Goal: Browse casually: Explore the website without a specific task or goal

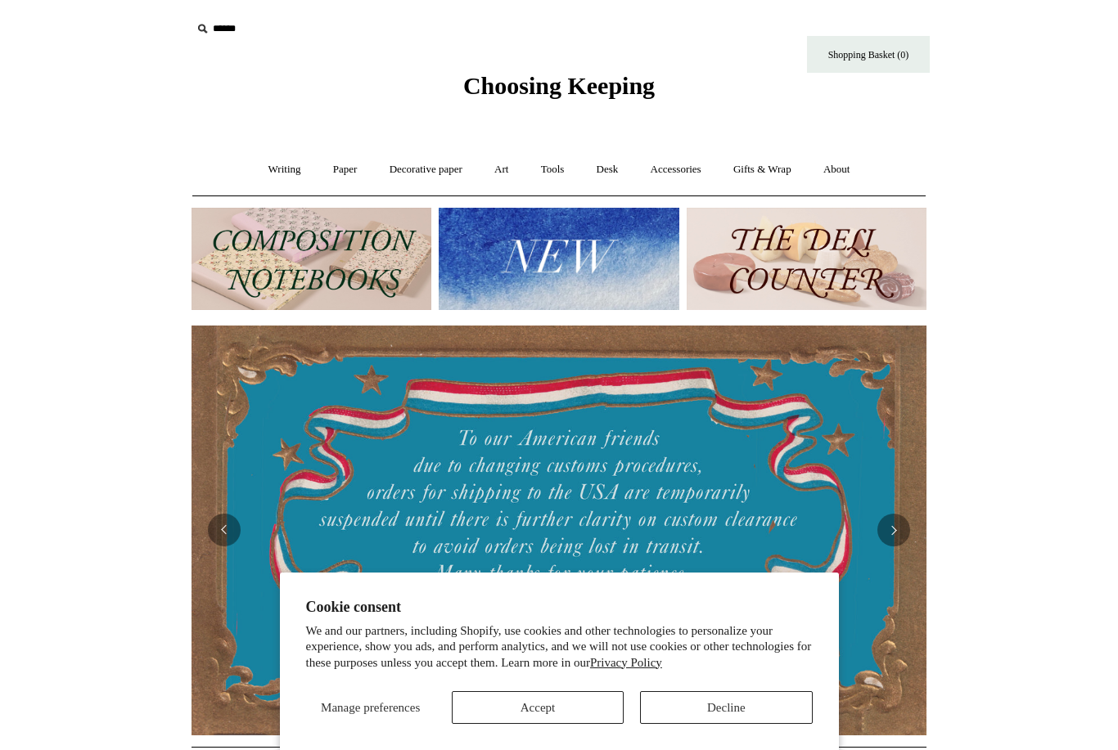
click at [715, 707] on button "Decline" at bounding box center [726, 707] width 172 height 33
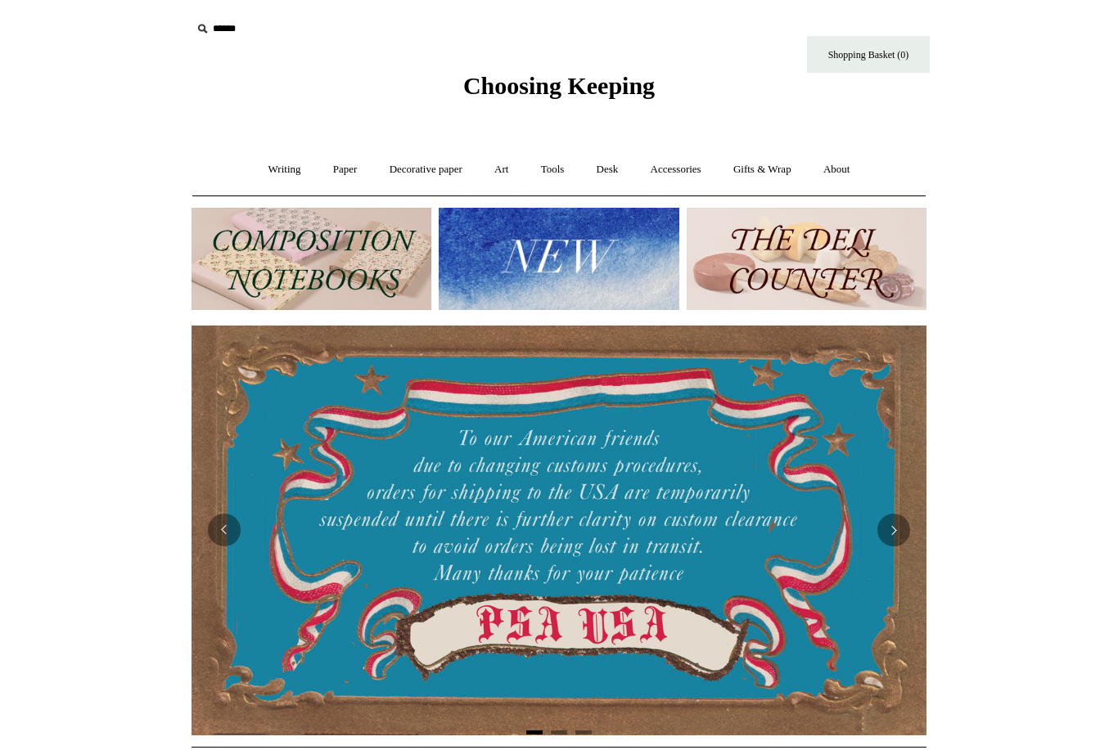
click at [692, 169] on link "Accessories +" at bounding box center [676, 169] width 80 height 43
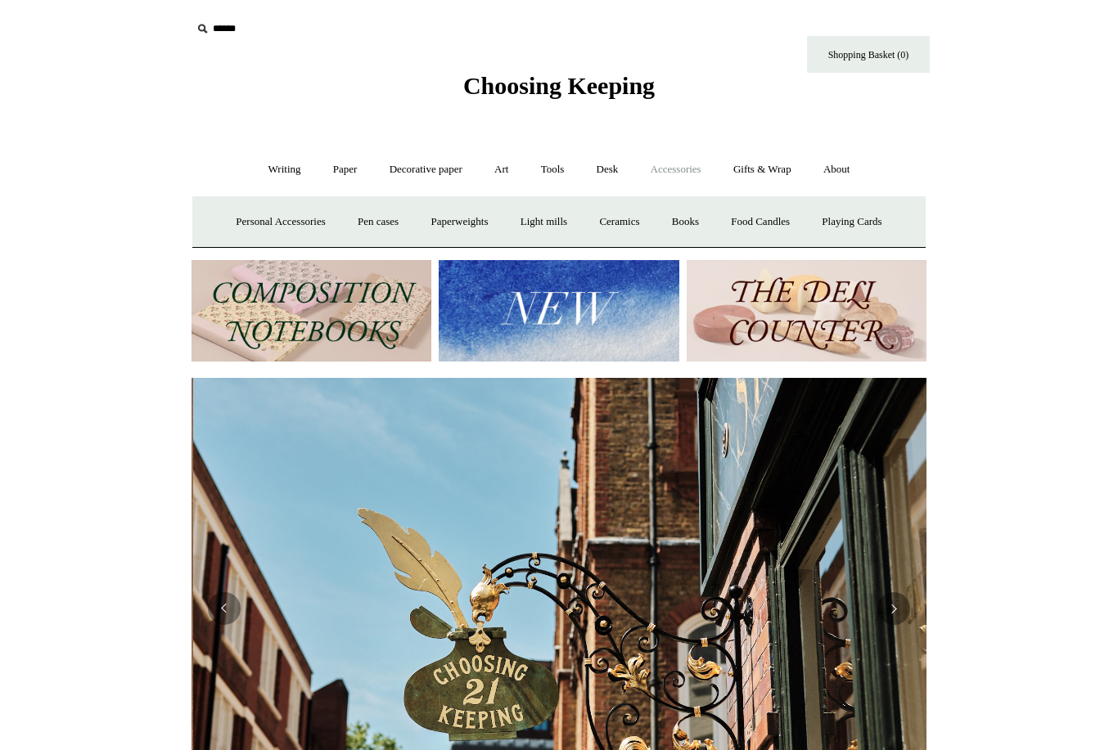
scroll to position [0, 735]
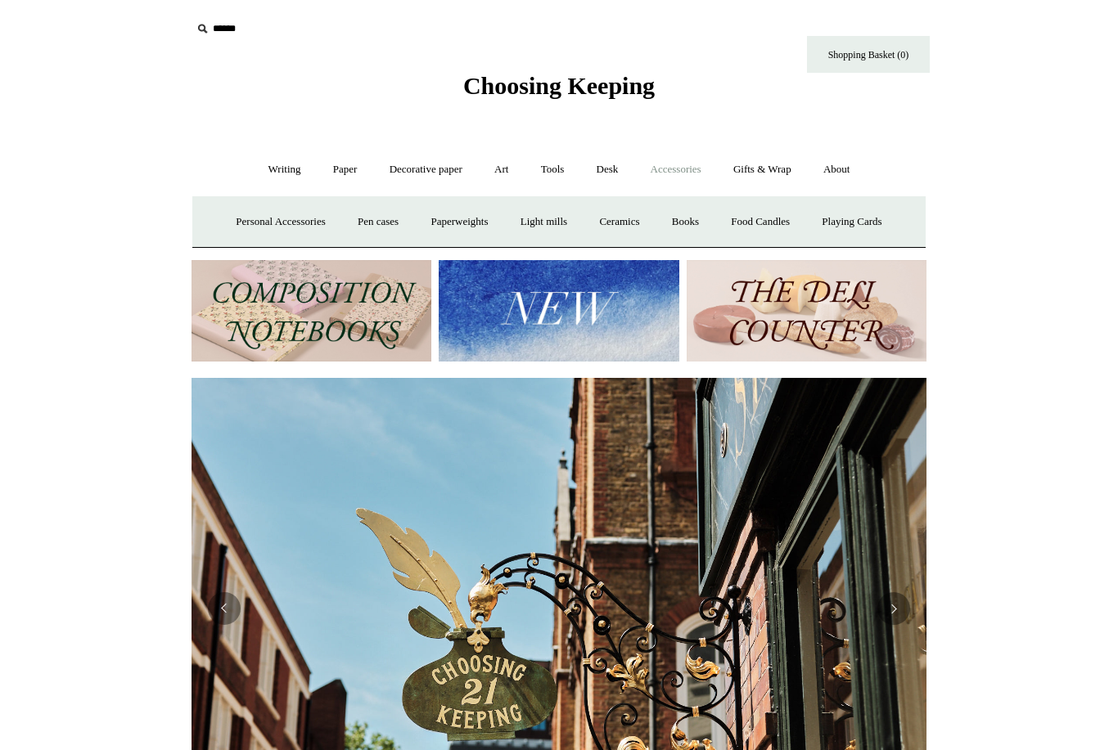
click at [878, 219] on link "Playing Cards" at bounding box center [851, 221] width 89 height 43
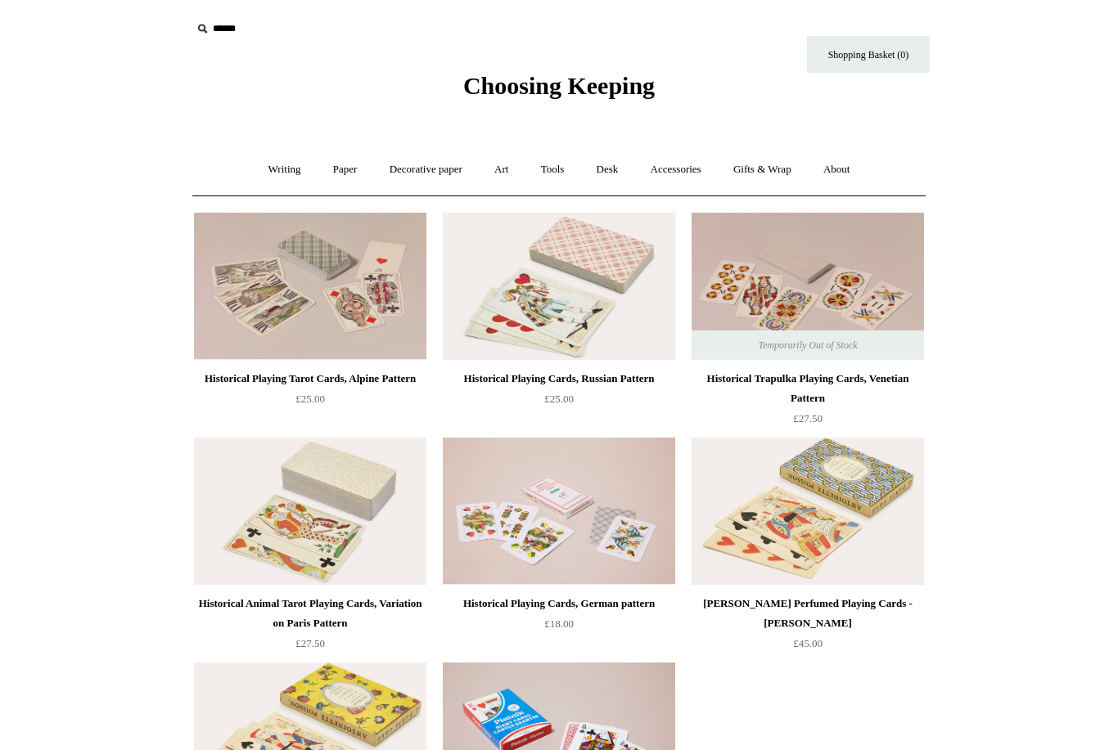
click at [610, 169] on link "Desk +" at bounding box center [608, 169] width 52 height 43
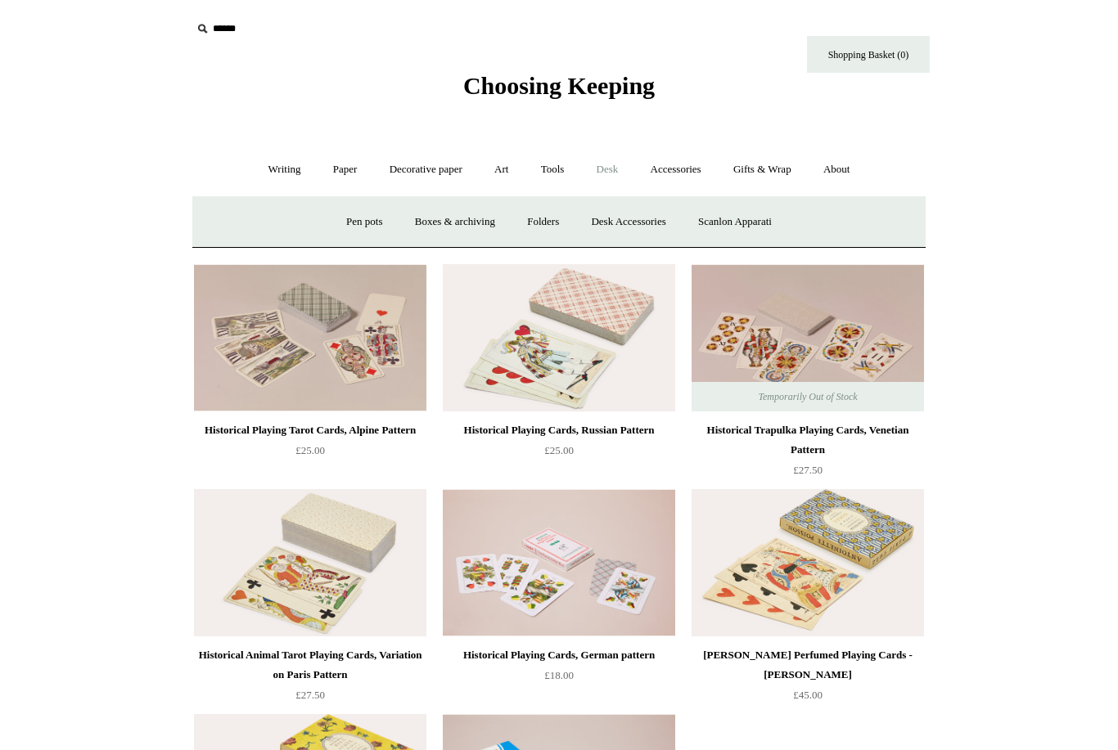
click at [532, 220] on link "Folders" at bounding box center [542, 221] width 61 height 43
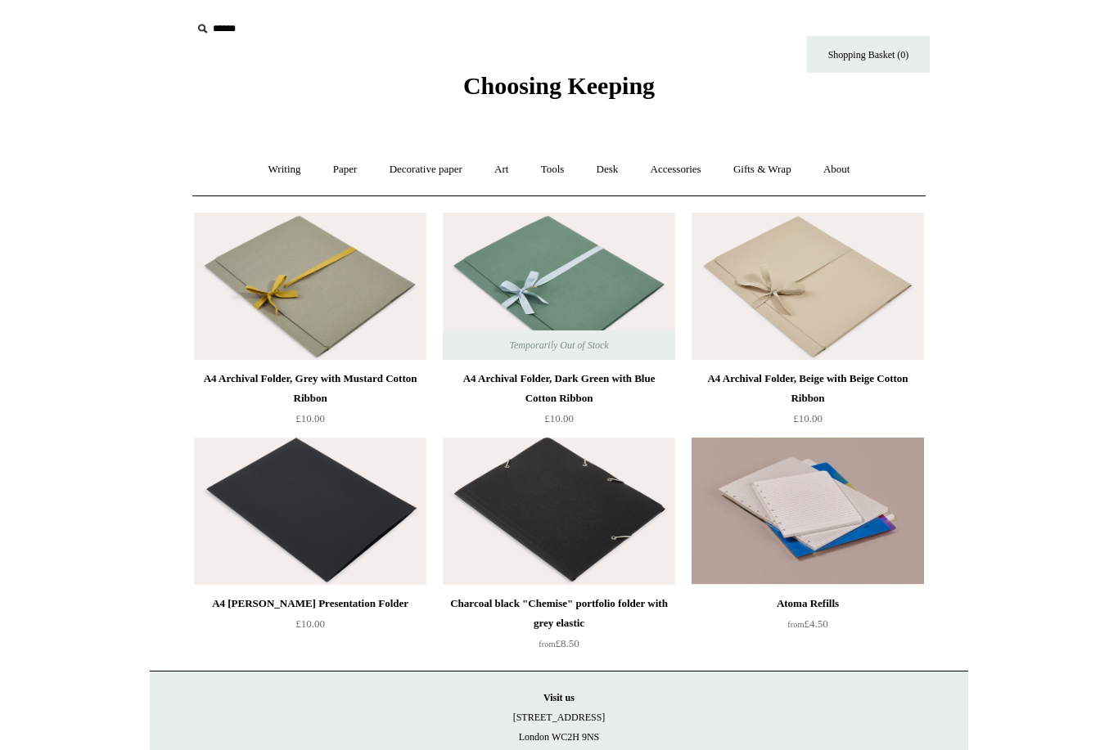
click at [271, 171] on link "Writing +" at bounding box center [285, 169] width 62 height 43
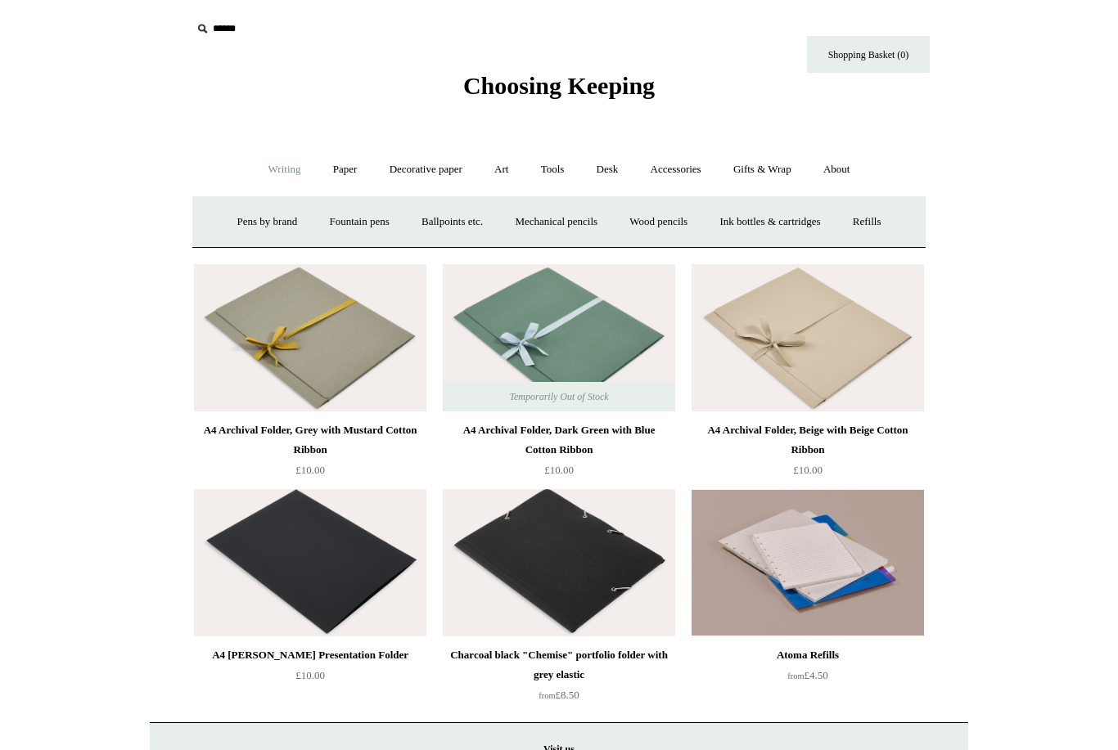
click at [335, 178] on link "Paper +" at bounding box center [345, 169] width 54 height 43
click at [430, 227] on link "📆 Dated Diaries 📆" at bounding box center [430, 221] width 119 height 43
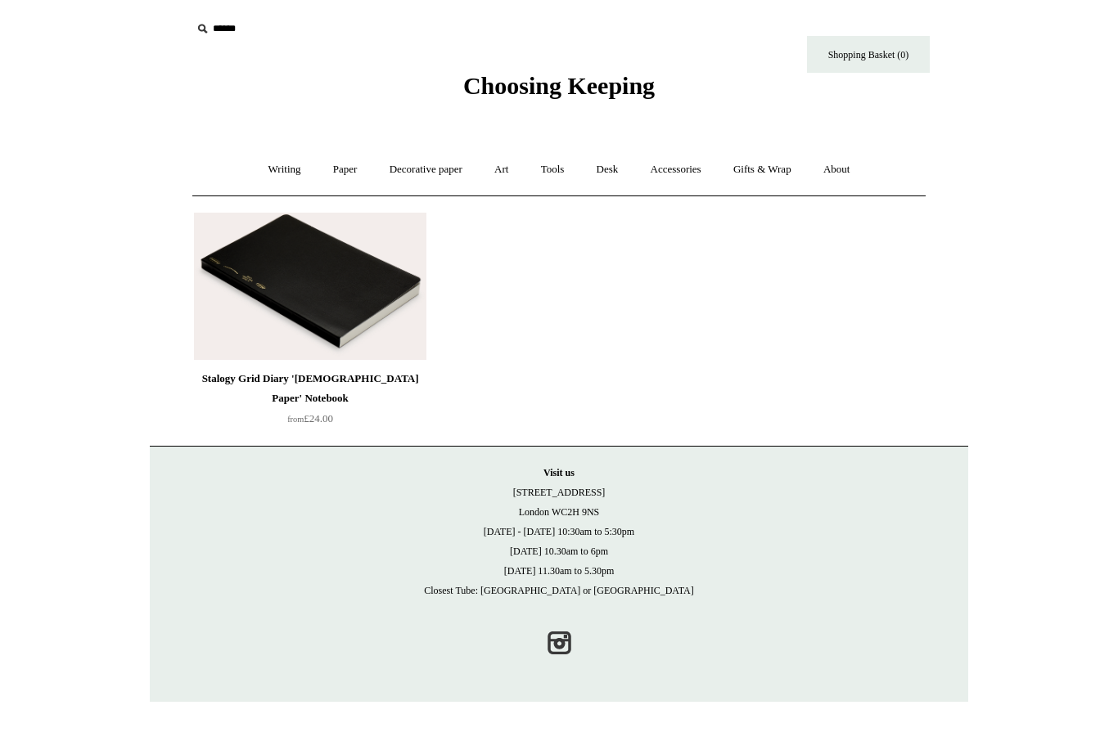
click at [384, 313] on img at bounding box center [310, 286] width 232 height 147
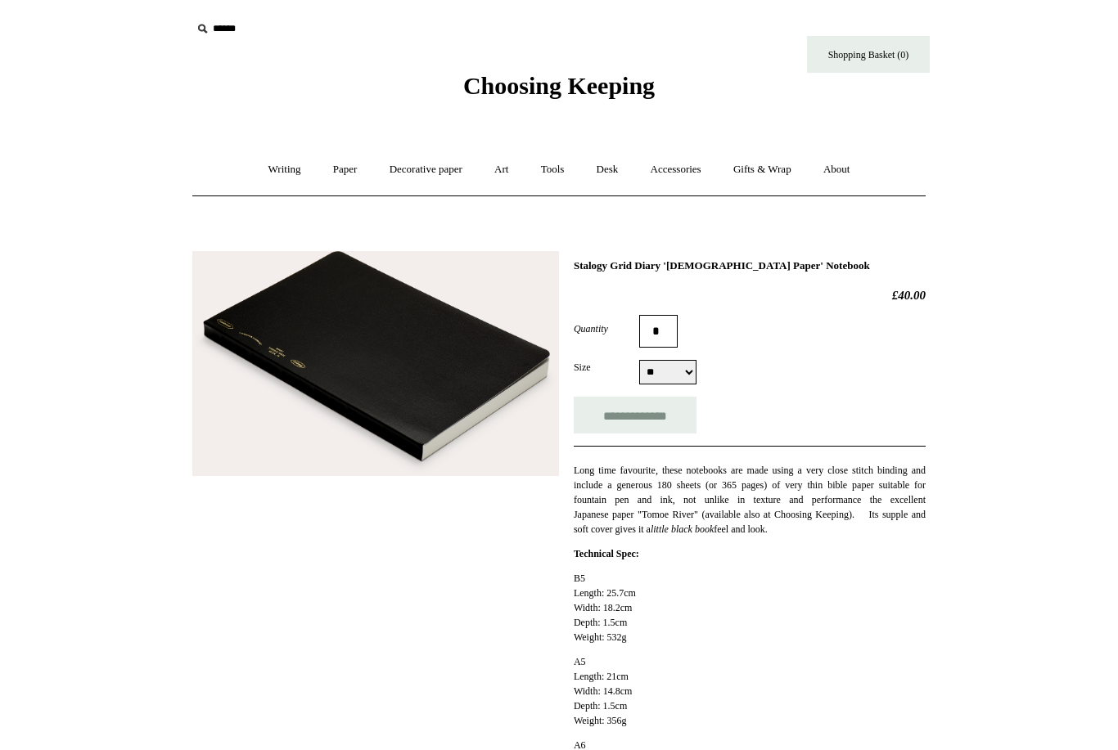
click at [330, 161] on link "Paper +" at bounding box center [345, 169] width 54 height 43
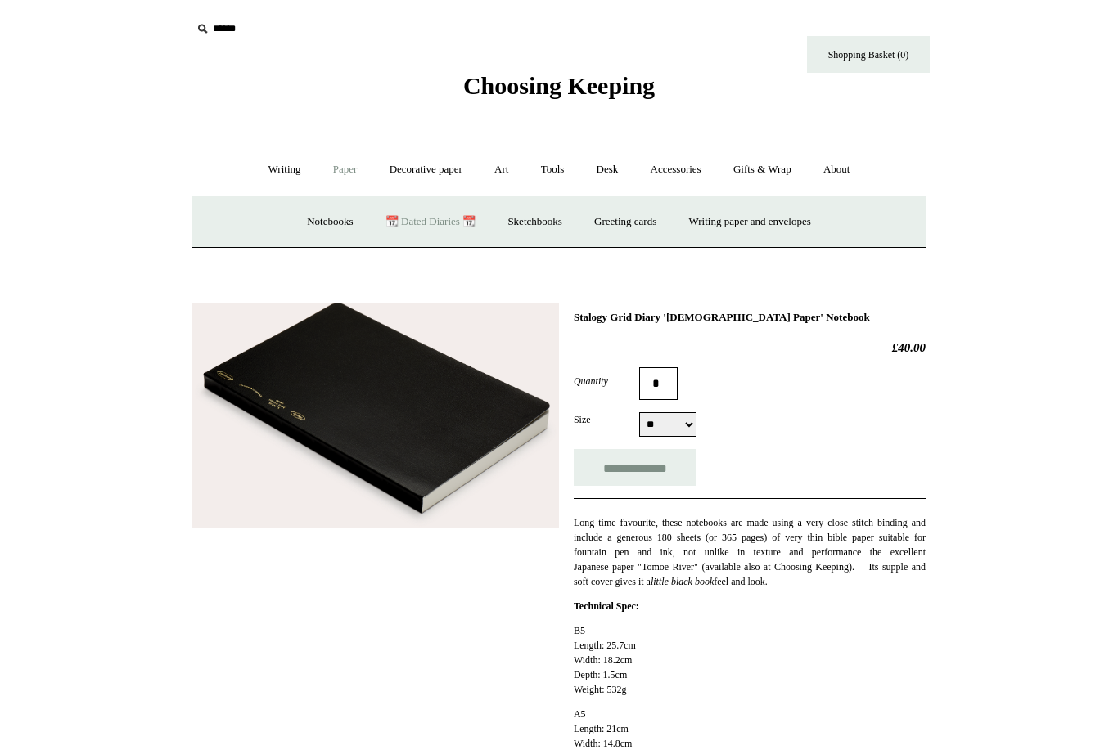
click at [801, 231] on link "Writing paper and envelopes +" at bounding box center [749, 221] width 151 height 43
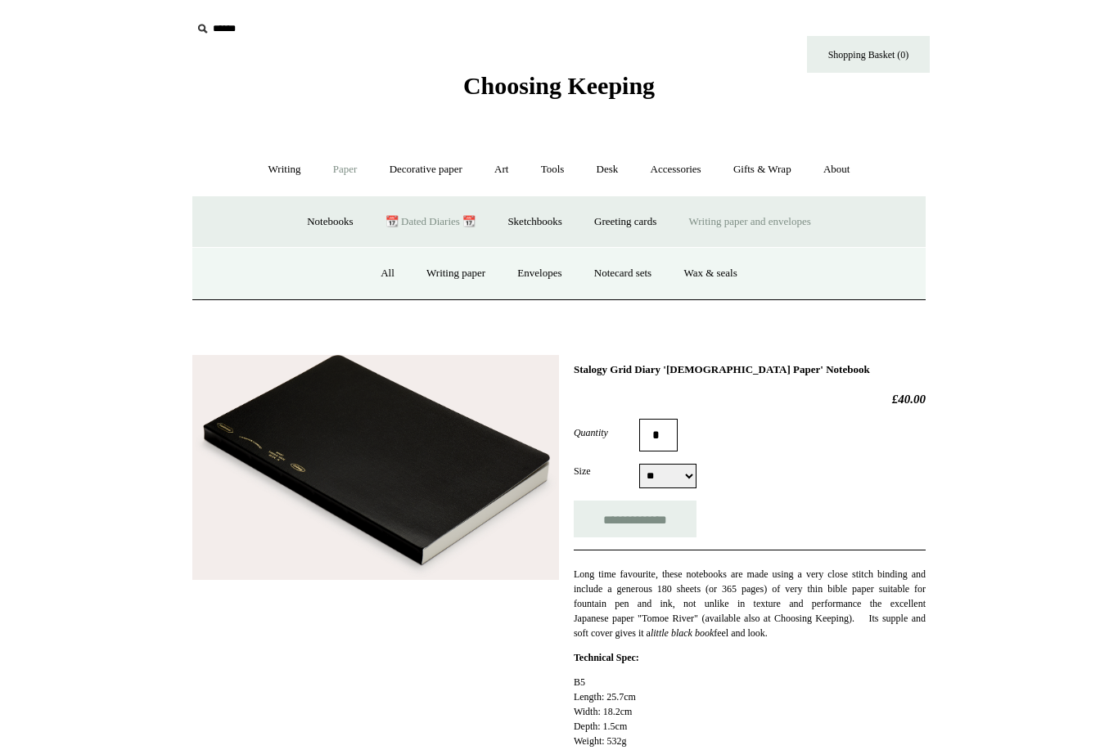
click at [468, 269] on link "Writing paper" at bounding box center [456, 273] width 88 height 43
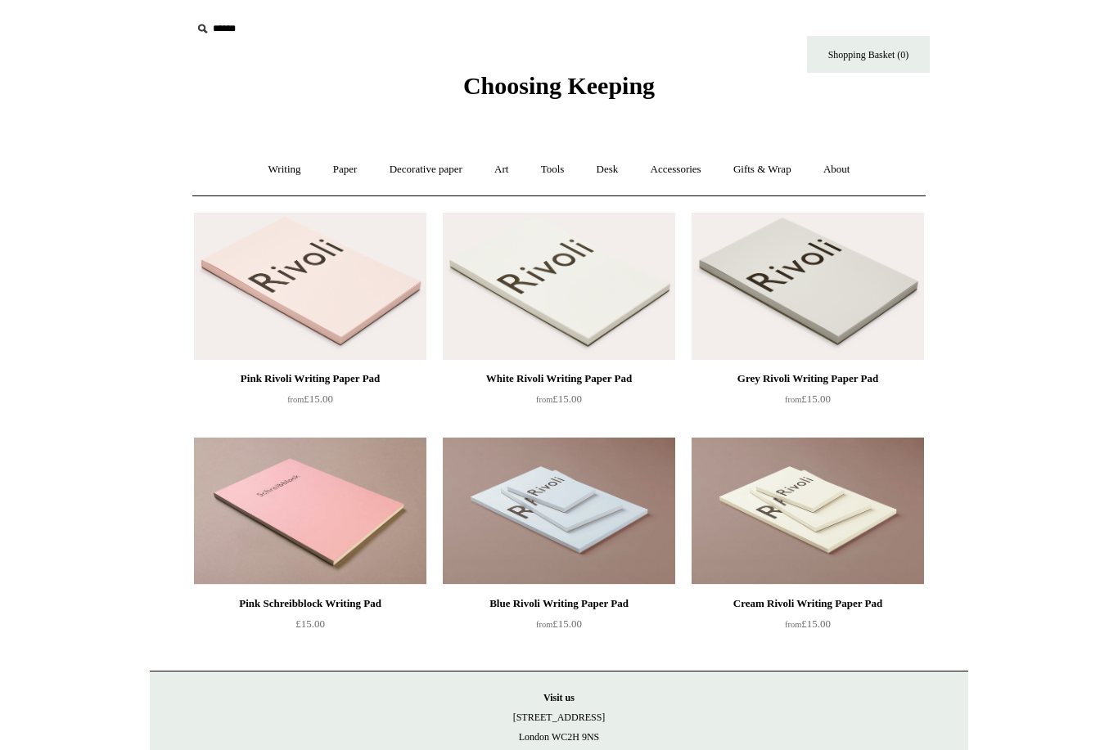
click at [776, 179] on link "Gifts & Wrap +" at bounding box center [762, 169] width 88 height 43
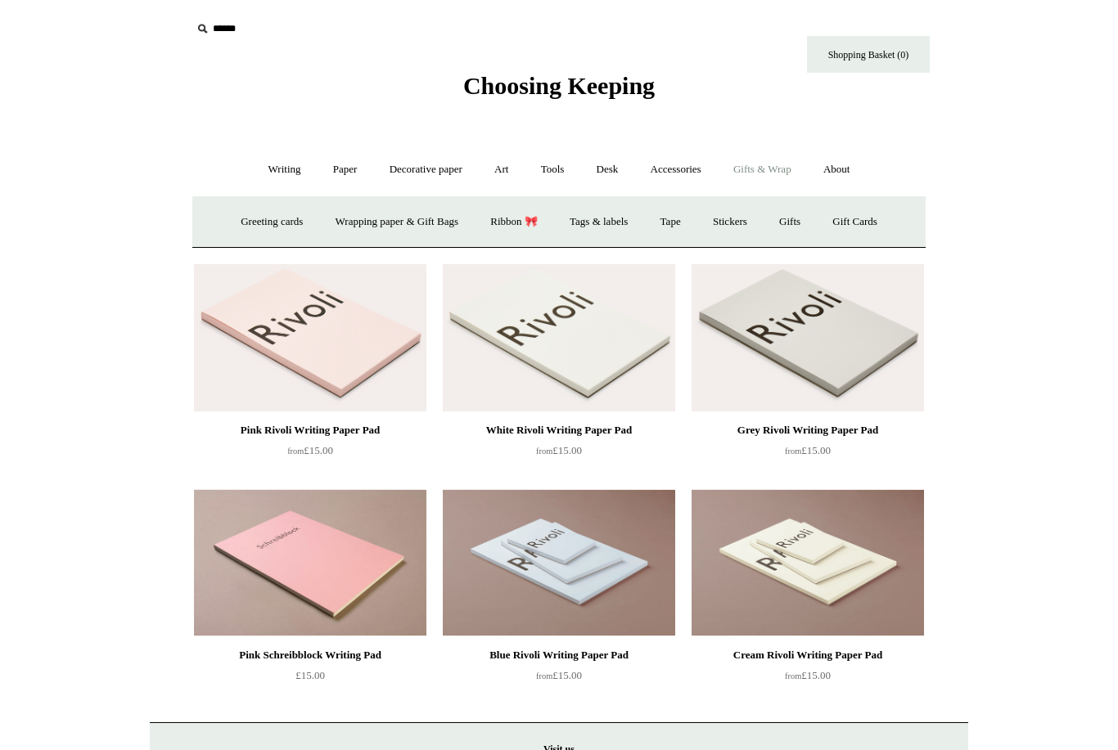
click at [745, 218] on link "Stickers" at bounding box center [730, 221] width 64 height 43
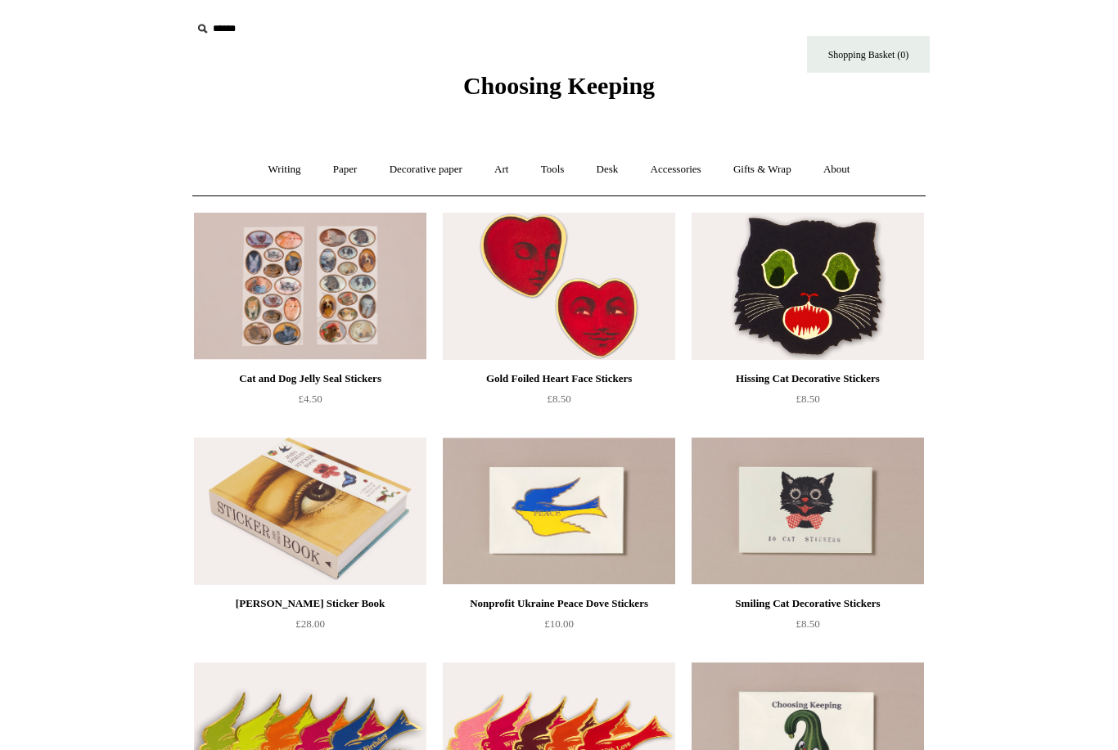
click at [362, 542] on img at bounding box center [310, 511] width 232 height 147
click at [335, 308] on img at bounding box center [310, 286] width 232 height 147
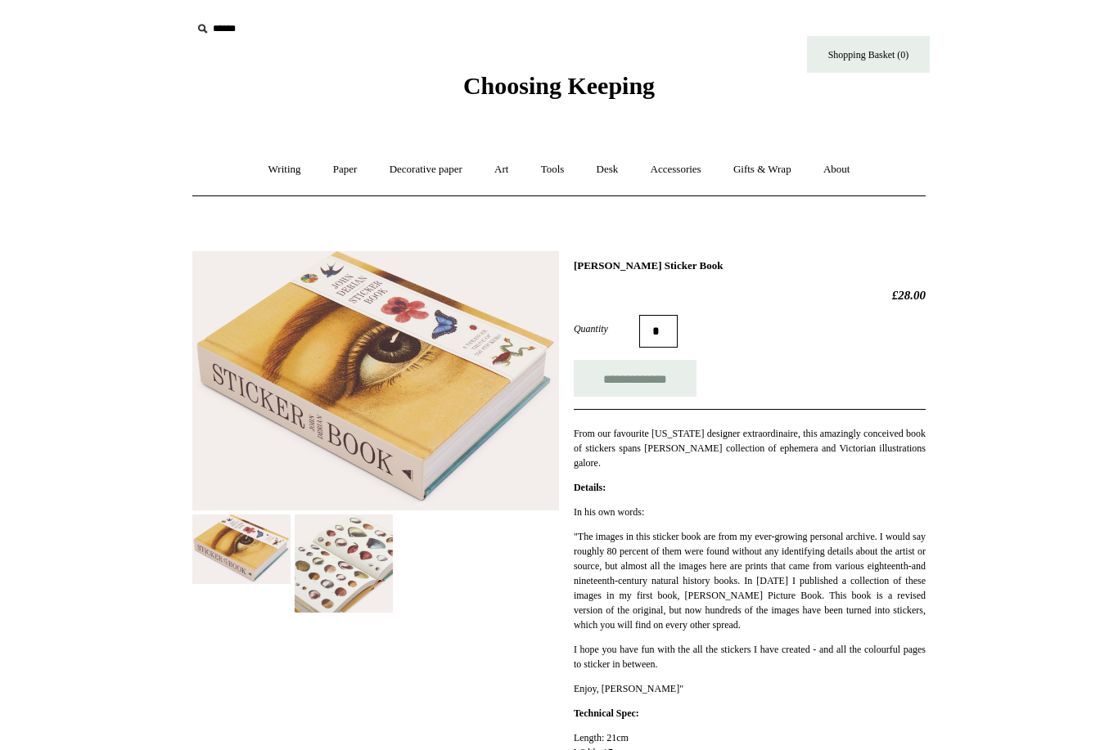
click at [367, 569] on img at bounding box center [344, 564] width 98 height 98
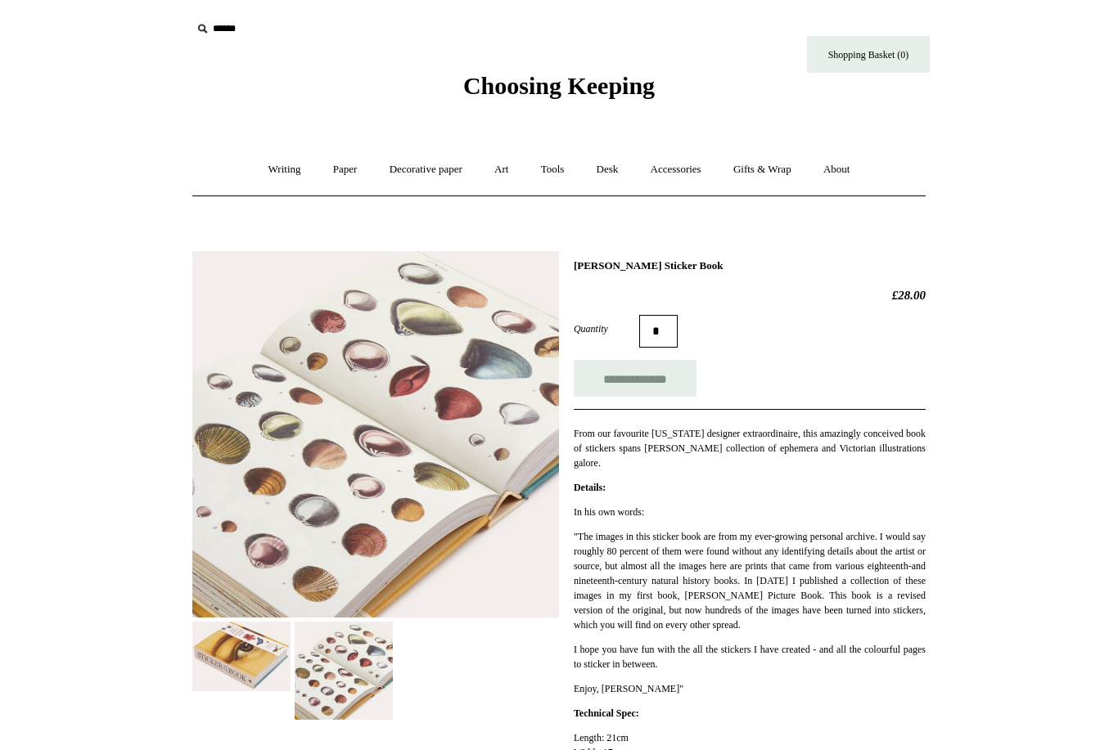
click at [239, 641] on img at bounding box center [241, 657] width 98 height 70
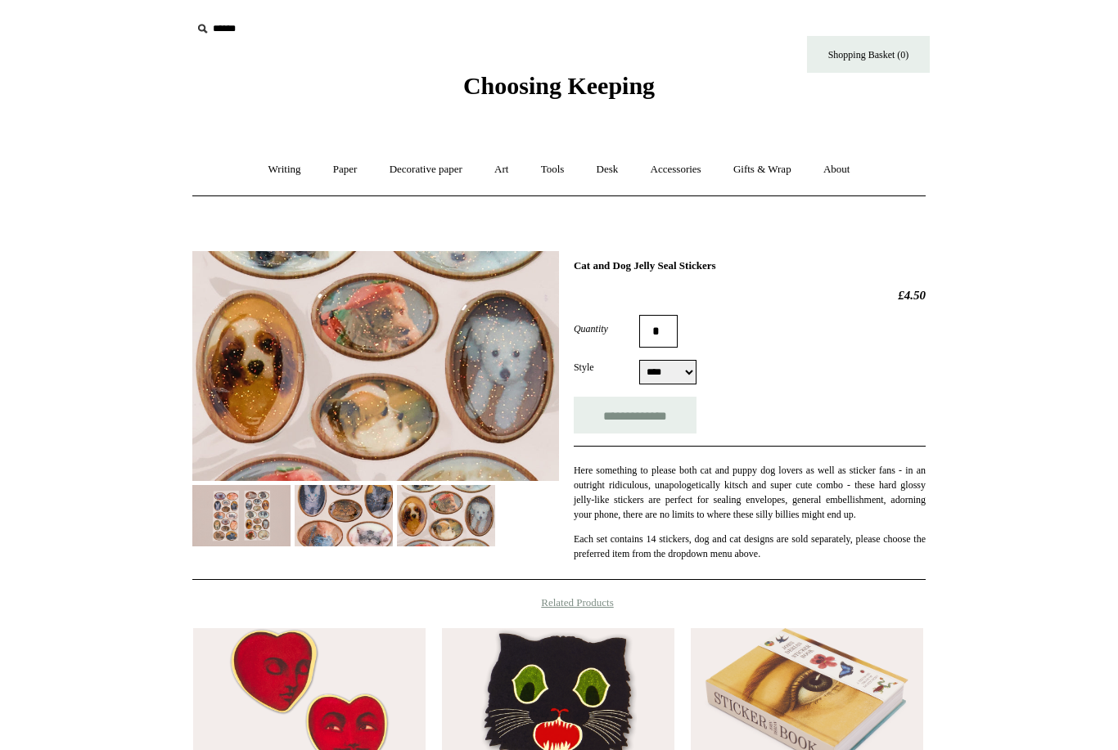
click at [336, 529] on img at bounding box center [344, 515] width 98 height 61
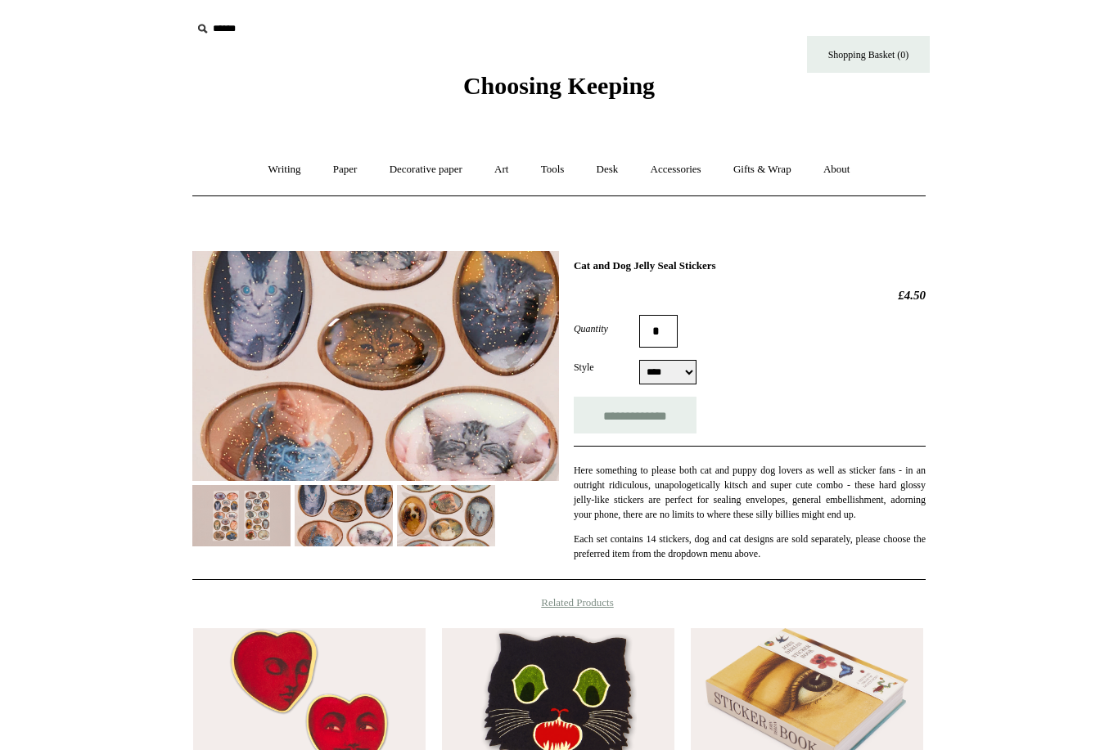
click at [450, 523] on img at bounding box center [446, 515] width 98 height 61
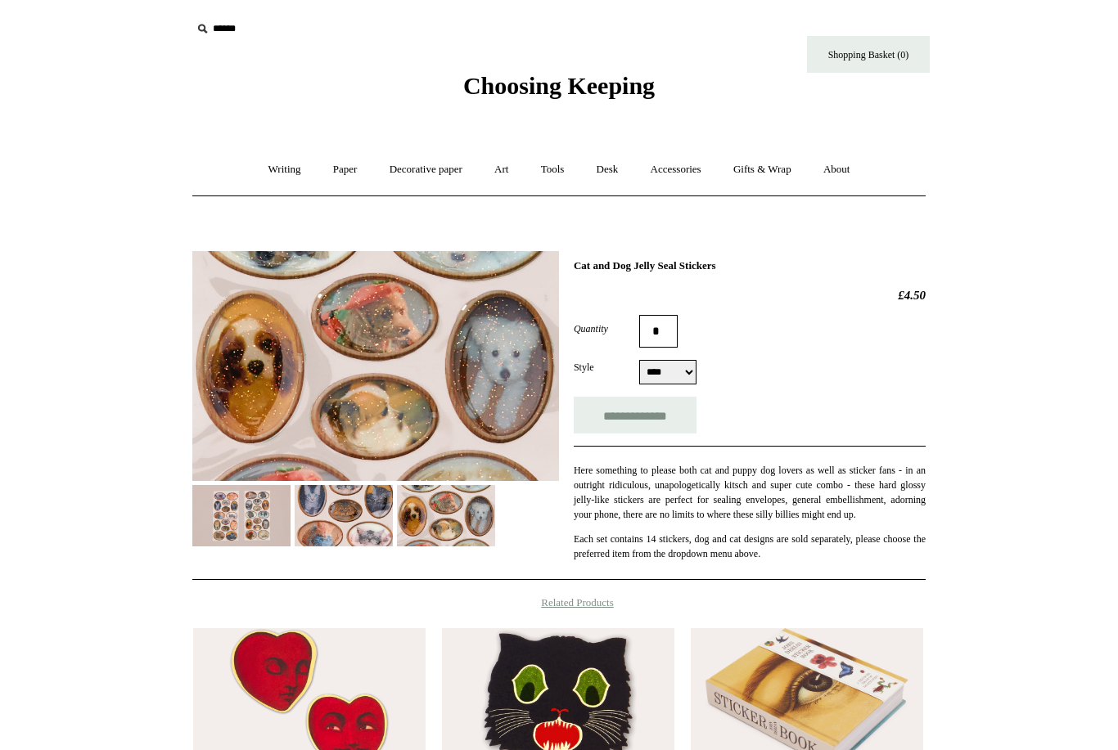
click at [250, 533] on img at bounding box center [241, 515] width 98 height 61
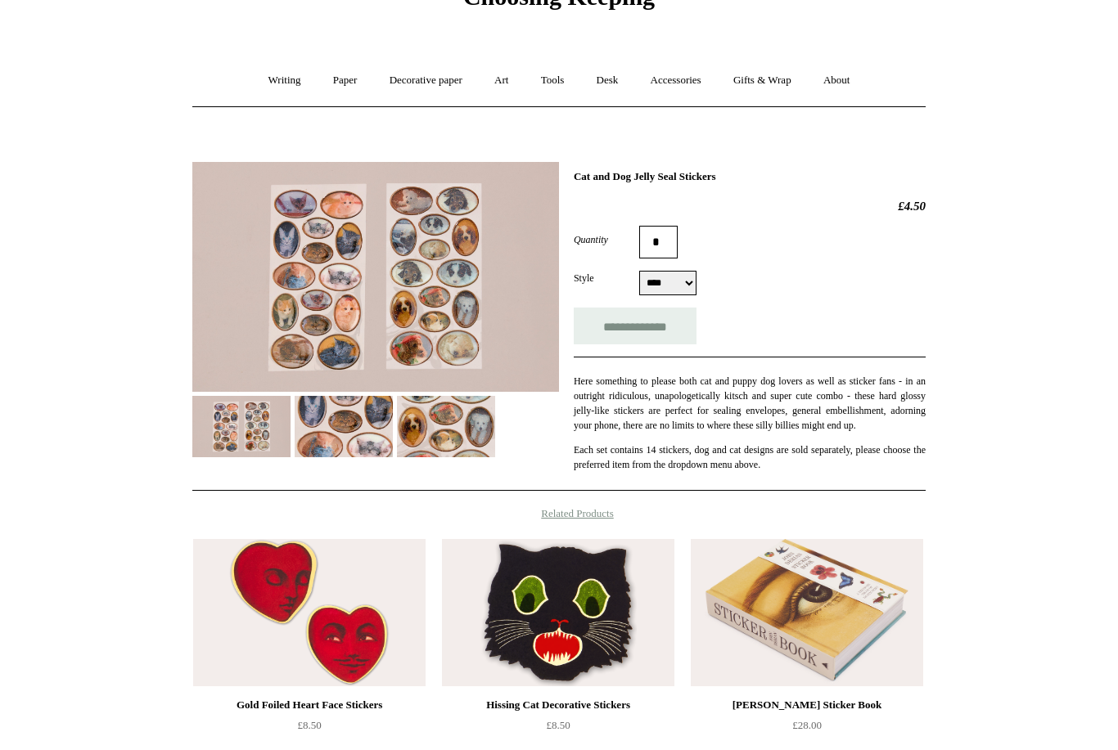
scroll to position [90, 0]
click at [353, 652] on img at bounding box center [309, 611] width 232 height 147
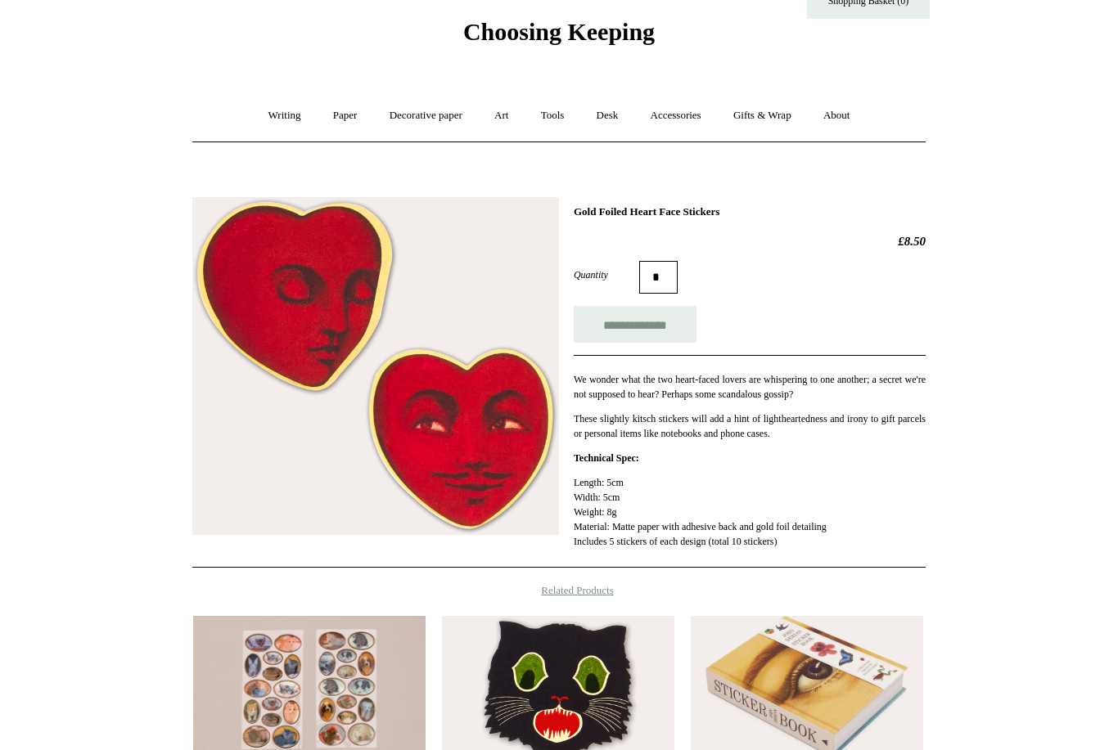
scroll to position [54, 0]
